Goal: Check status: Check status

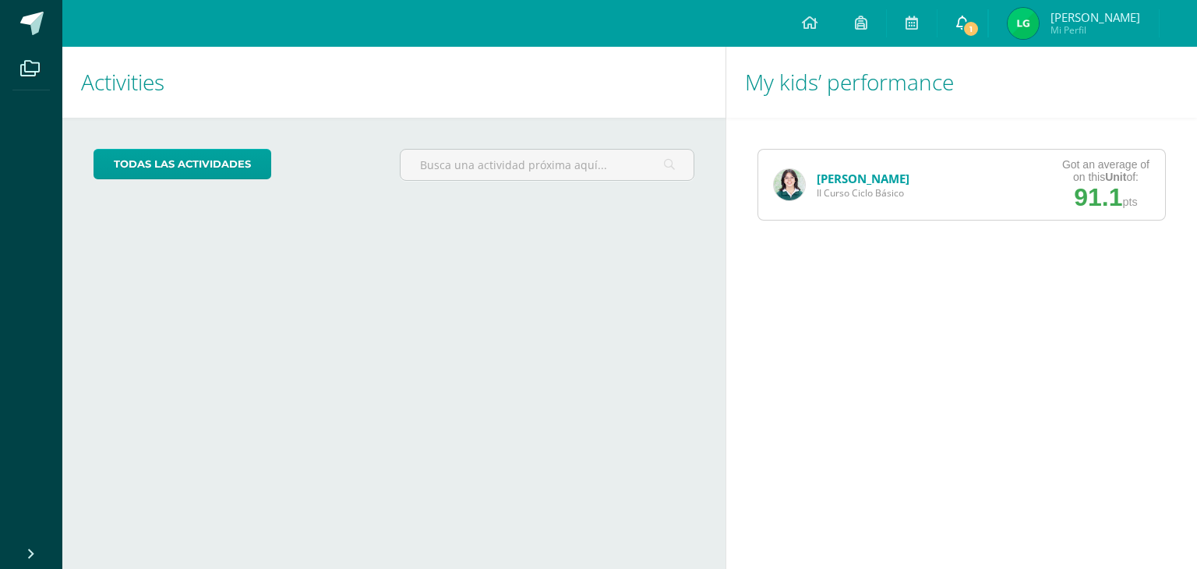
click at [987, 35] on link "1" at bounding box center [963, 23] width 50 height 47
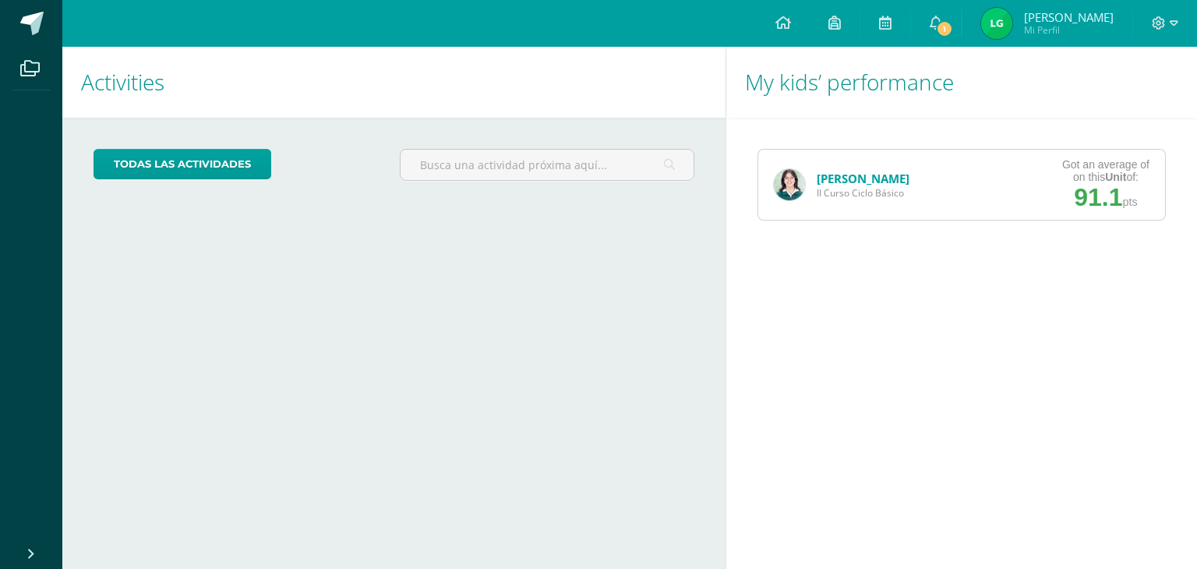
click at [832, 185] on link "[PERSON_NAME]" at bounding box center [863, 179] width 93 height 16
